Goal: Task Accomplishment & Management: Manage account settings

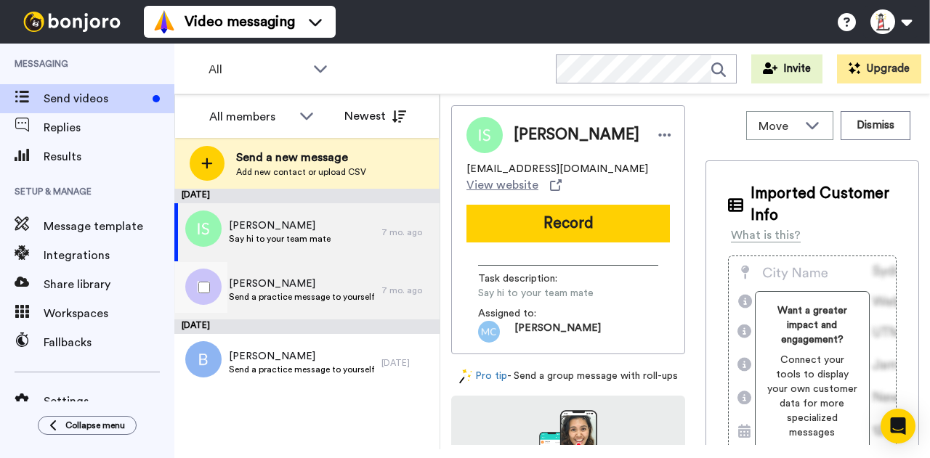
click at [245, 296] on span "Send a practice message to yourself" at bounding box center [301, 297] width 145 height 12
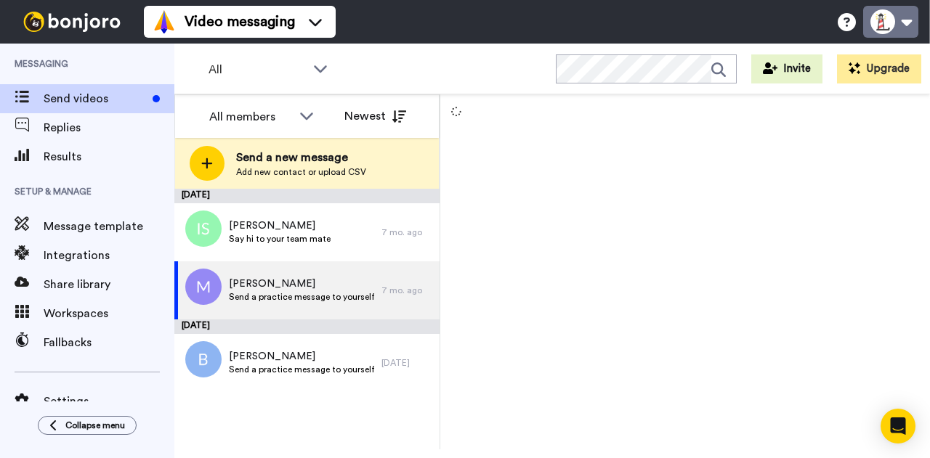
click at [887, 27] on button at bounding box center [890, 22] width 55 height 32
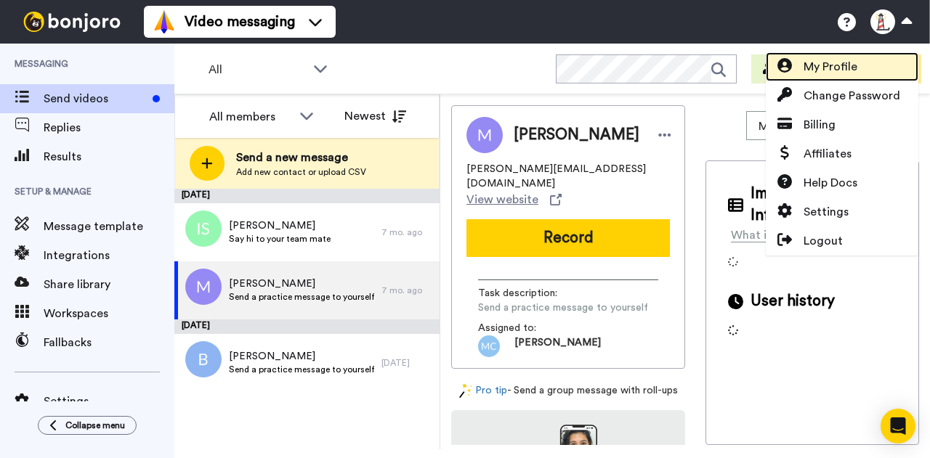
click at [831, 62] on span "My Profile" at bounding box center [830, 66] width 54 height 17
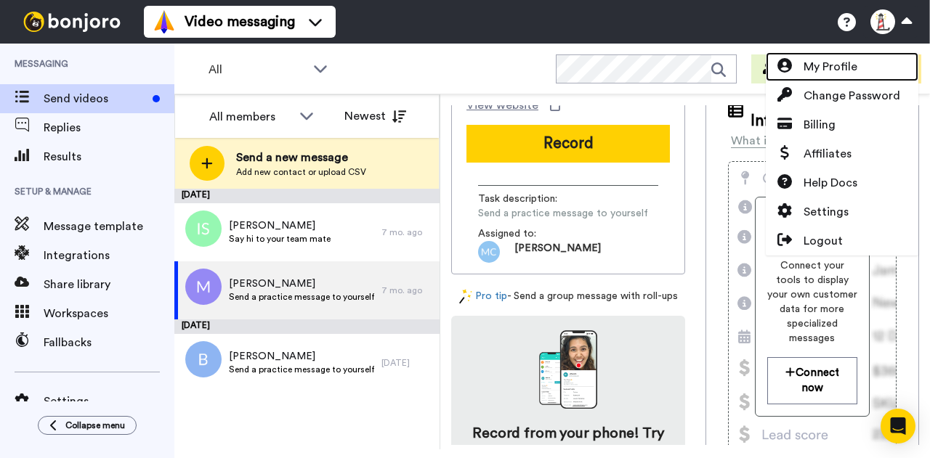
scroll to position [145, 0]
